Goal: Information Seeking & Learning: Find specific fact

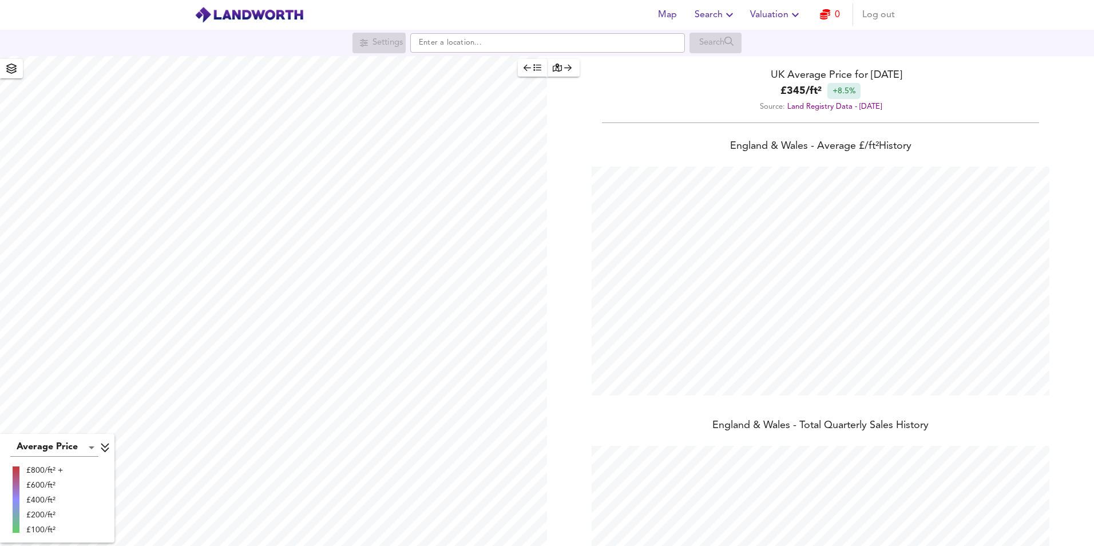
scroll to position [546, 1094]
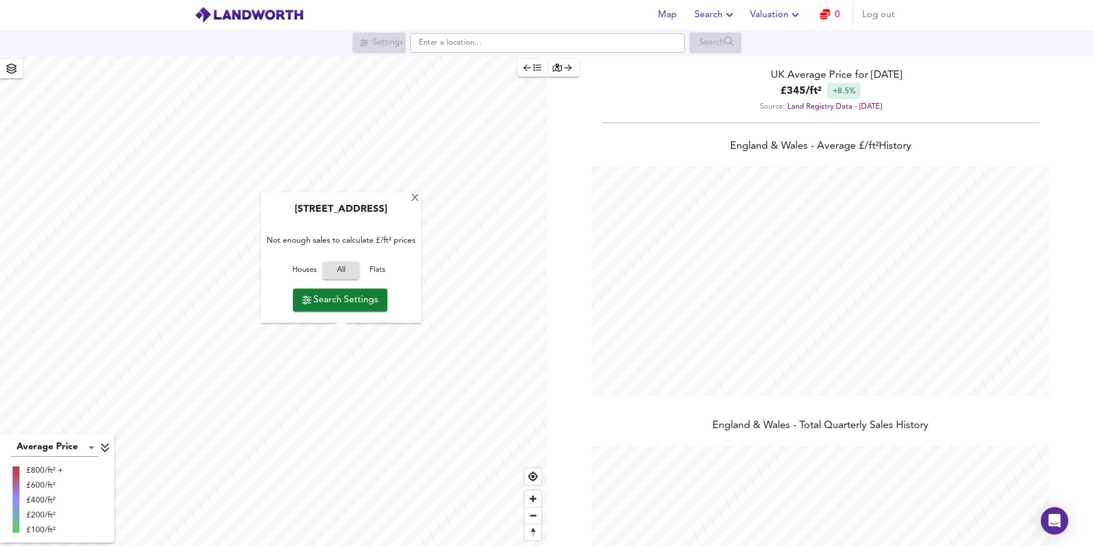
click at [409, 201] on div "[GEOGRAPHIC_DATA] Not enough sales to calculate £/ft² prices Houses All Flats S…" at bounding box center [341, 258] width 160 height 130
click at [416, 197] on div "X" at bounding box center [415, 198] width 10 height 11
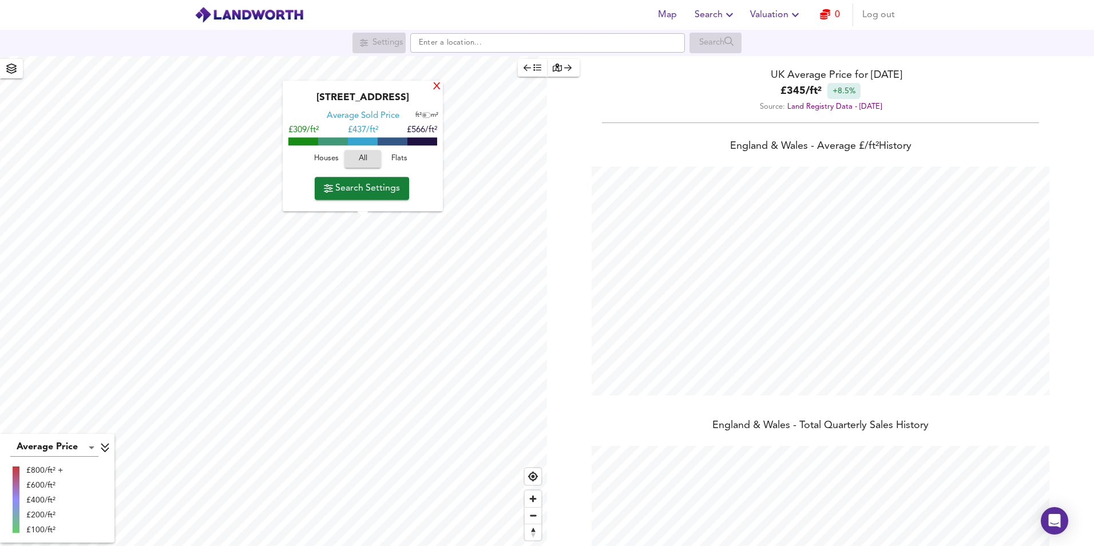
click at [435, 85] on div "X" at bounding box center [437, 87] width 10 height 11
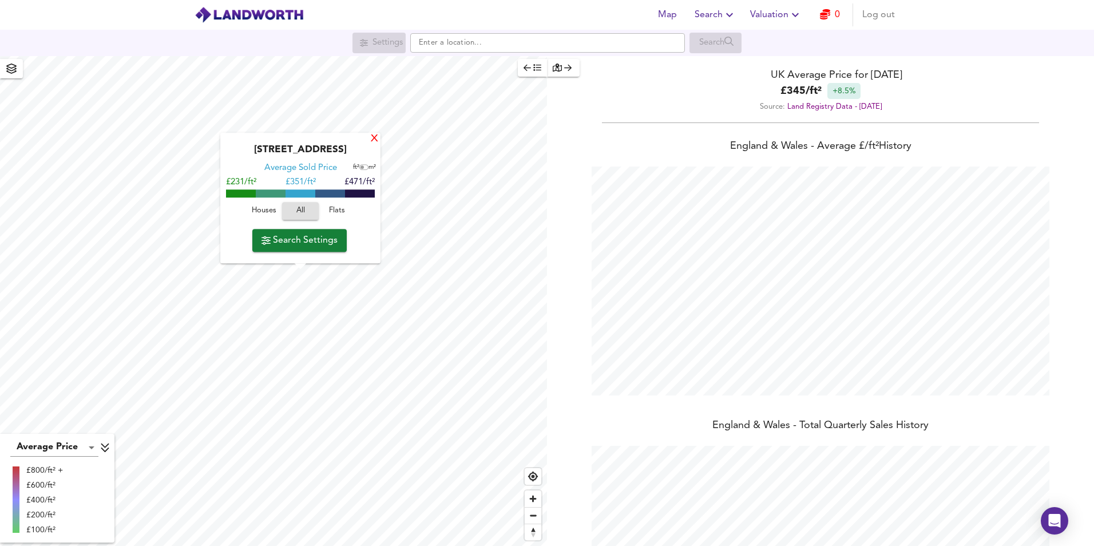
click at [376, 139] on div "X" at bounding box center [374, 139] width 10 height 11
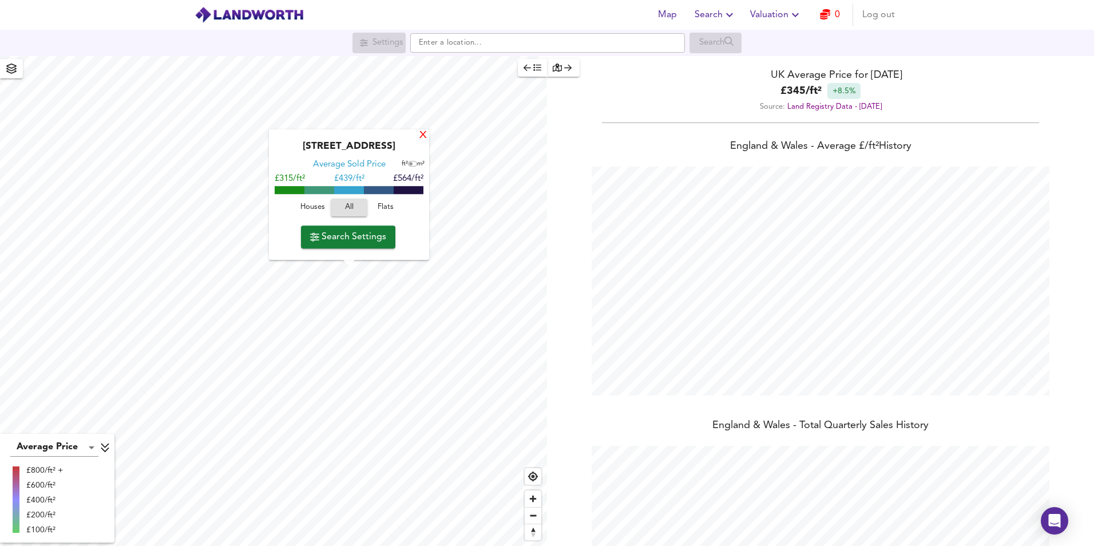
click at [425, 137] on div "X" at bounding box center [423, 135] width 10 height 11
